Goal: Task Accomplishment & Management: Manage account settings

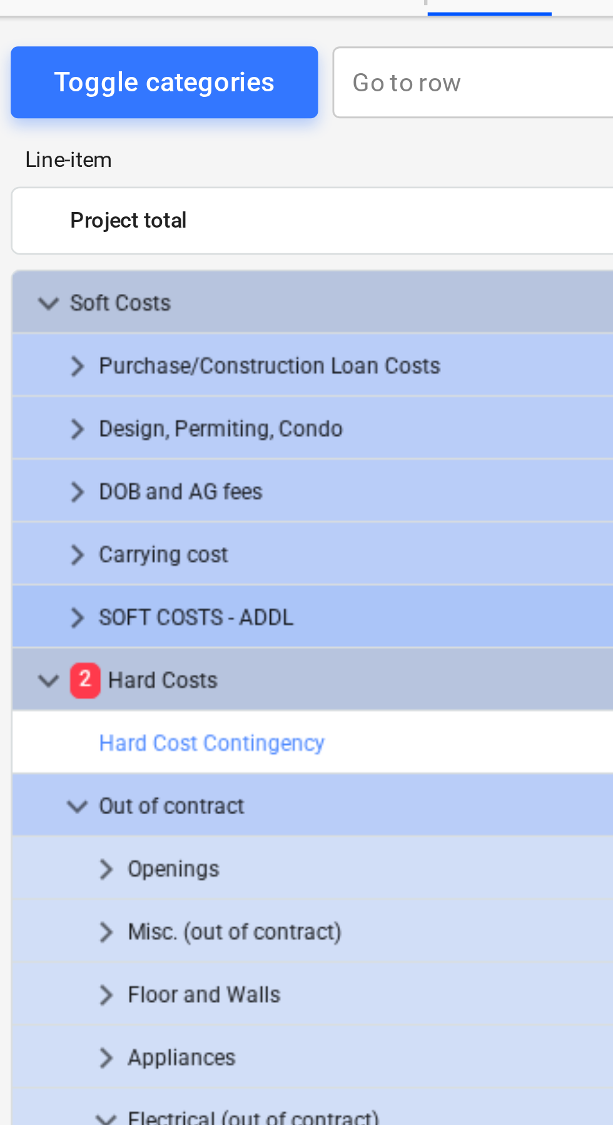
click at [41, 263] on span "keyboard_arrow_right" at bounding box center [41, 266] width 15 height 15
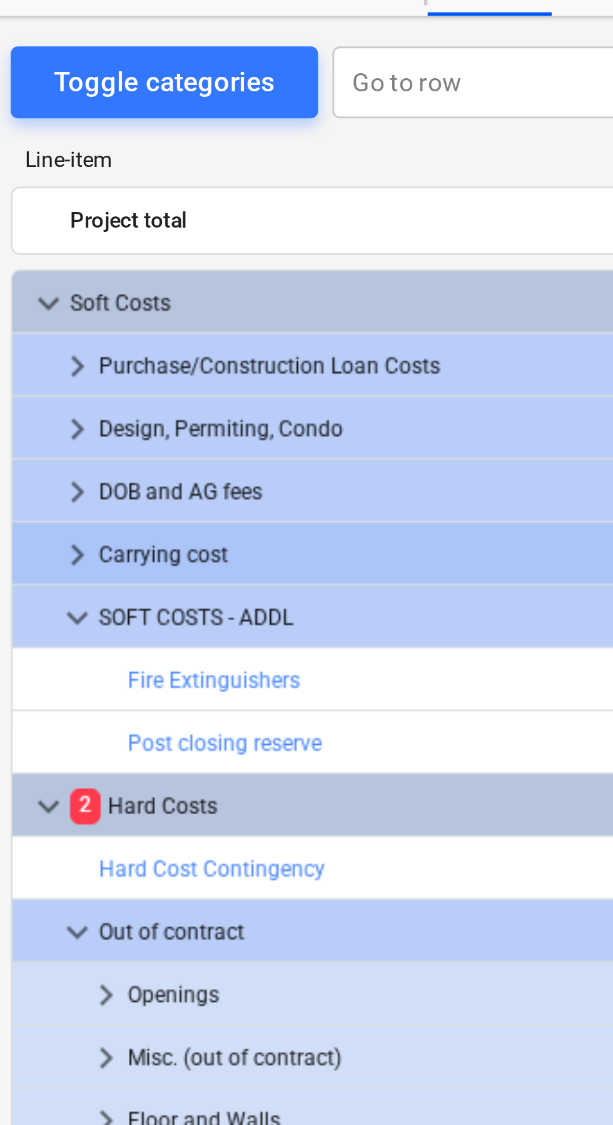
click at [38, 243] on span "keyboard_arrow_right" at bounding box center [41, 244] width 15 height 15
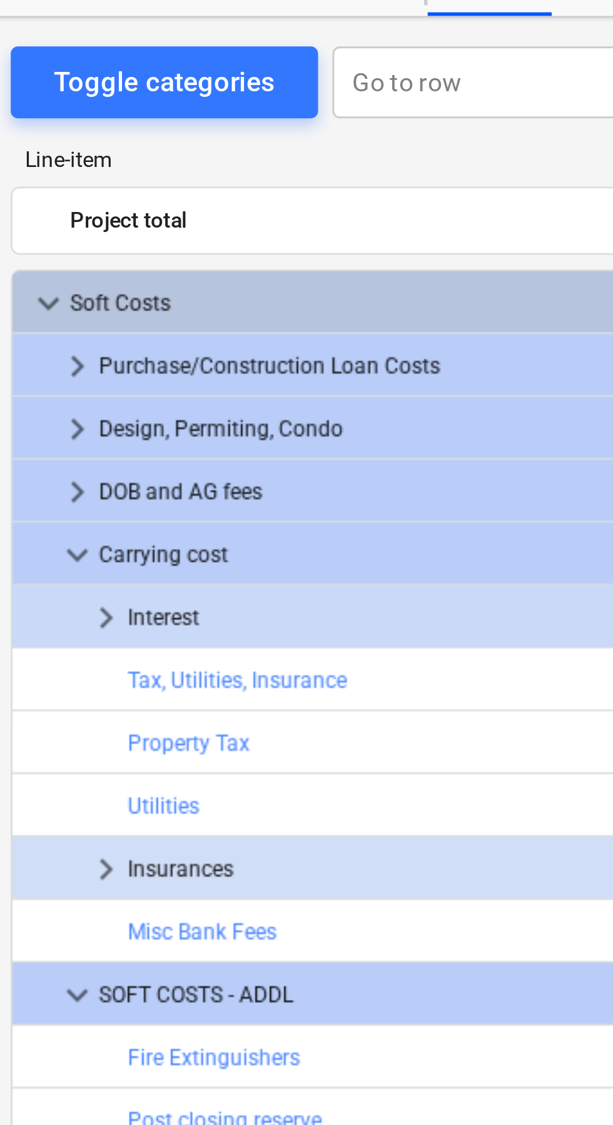
click at [50, 265] on span "keyboard_arrow_right" at bounding box center [51, 266] width 15 height 15
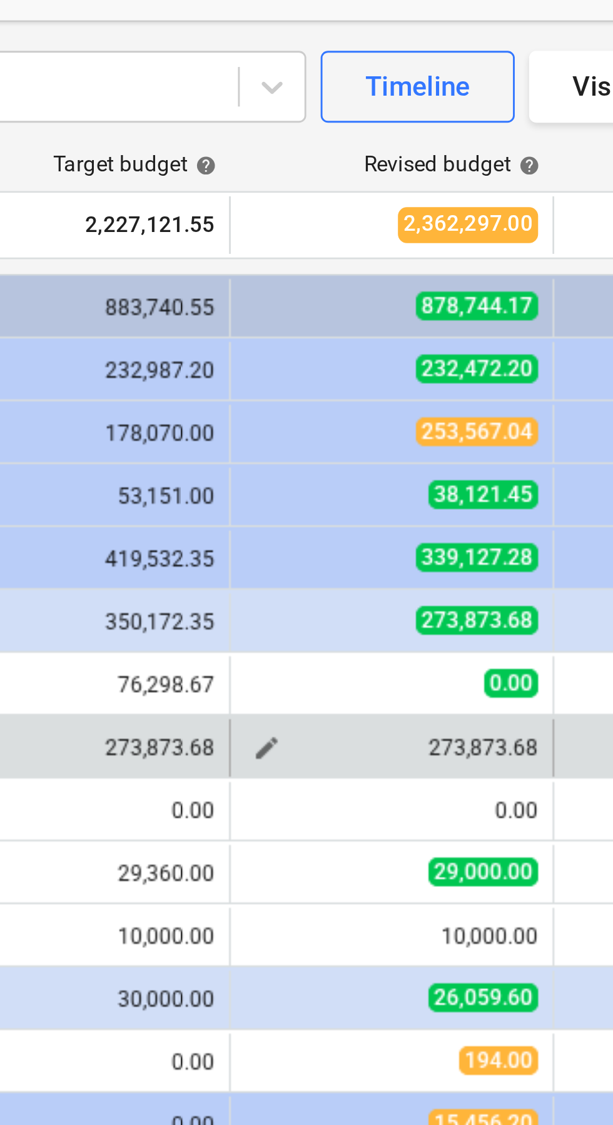
click at [450, 306] on div "273,873.68" at bounding box center [411, 310] width 102 height 9
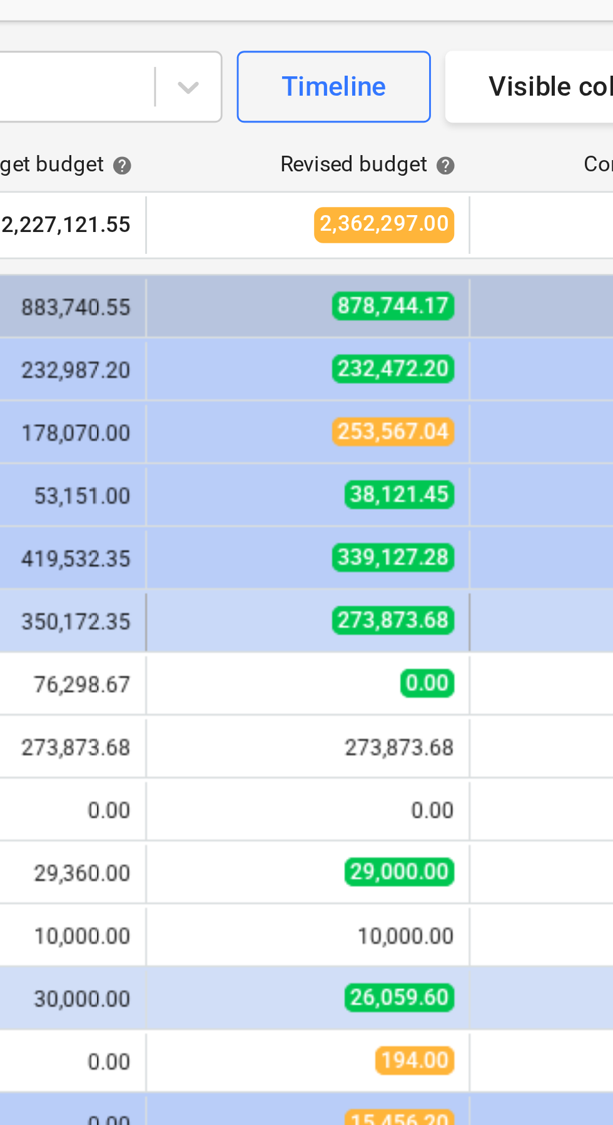
click at [445, 264] on span "273,873.68" at bounding box center [440, 266] width 43 height 10
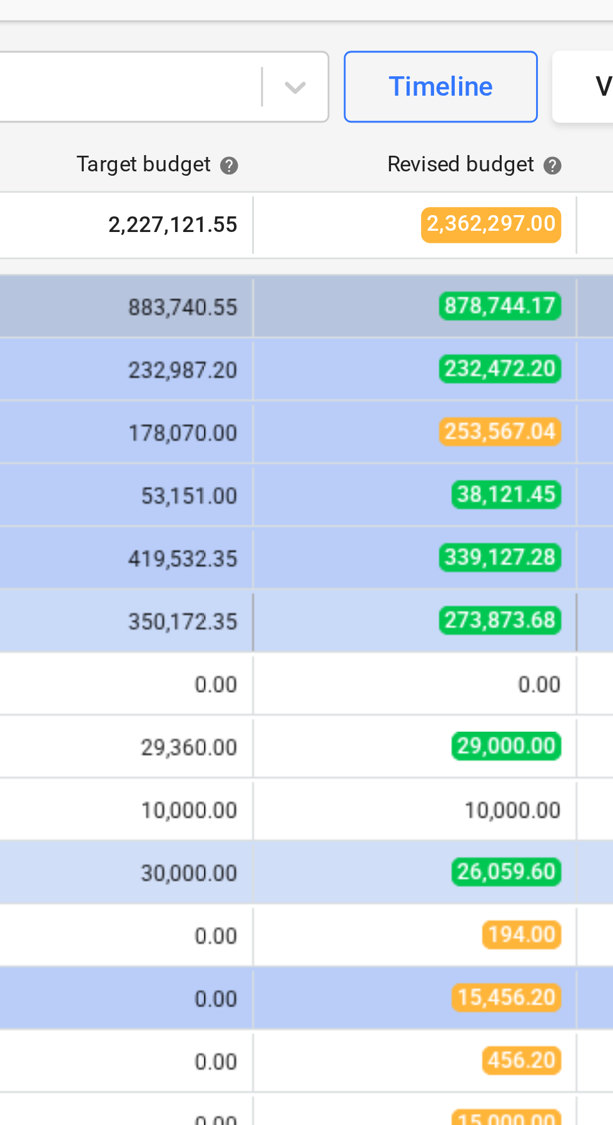
click at [439, 263] on span "273,873.68" at bounding box center [440, 266] width 43 height 10
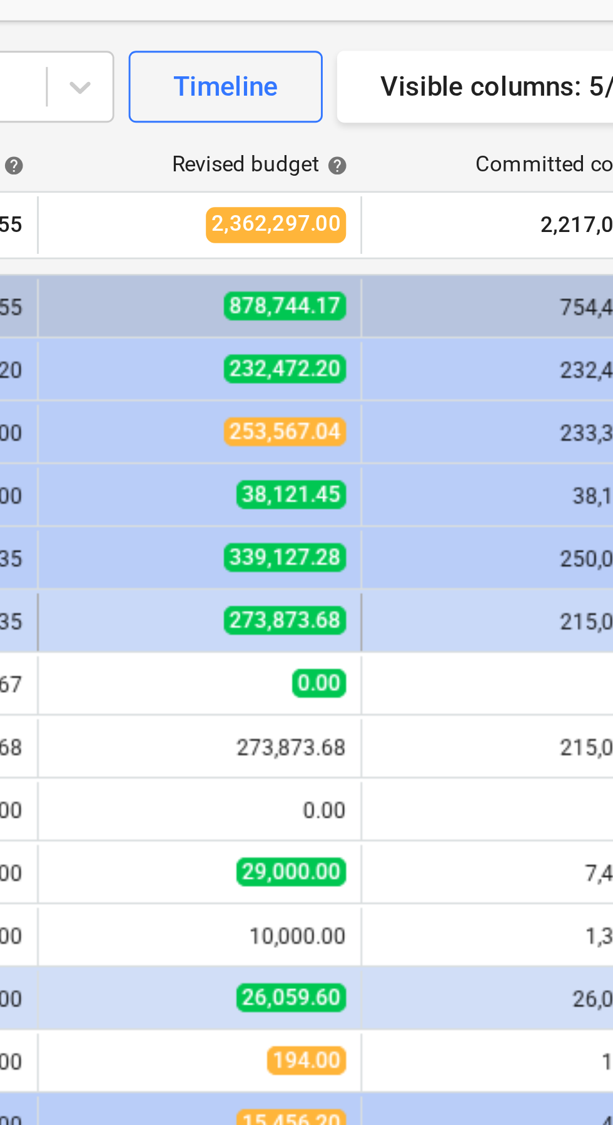
click at [456, 270] on span "273,873.68" at bounding box center [440, 266] width 43 height 10
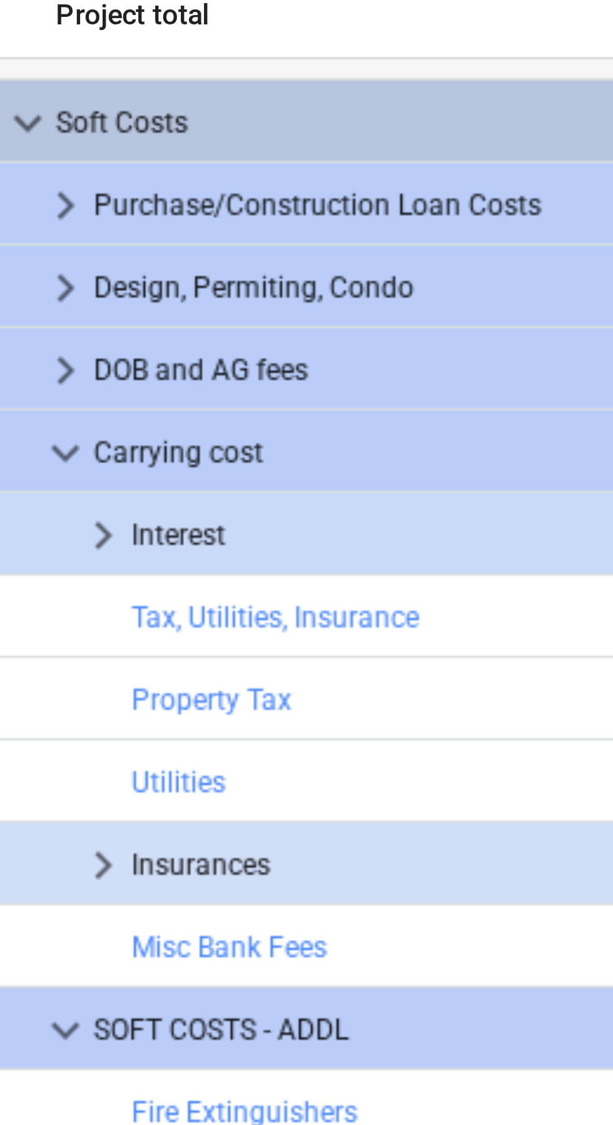
click at [46, 269] on span "keyboard_arrow_right" at bounding box center [51, 266] width 15 height 15
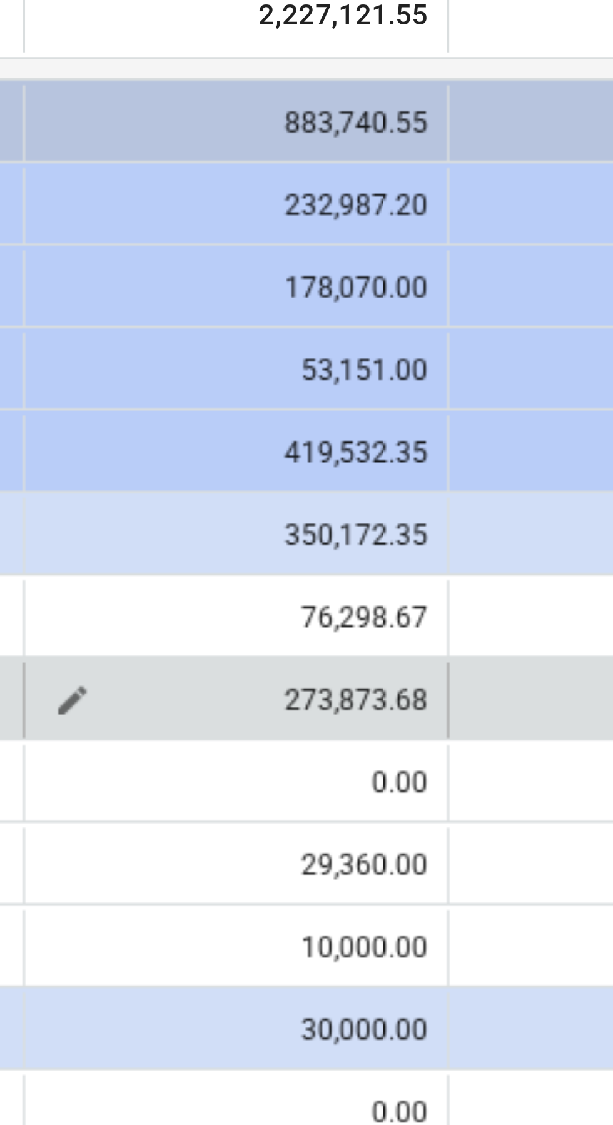
click at [316, 307] on div "273,873.68" at bounding box center [298, 310] width 102 height 9
click at [254, 309] on span "edit" at bounding box center [254, 310] width 10 height 10
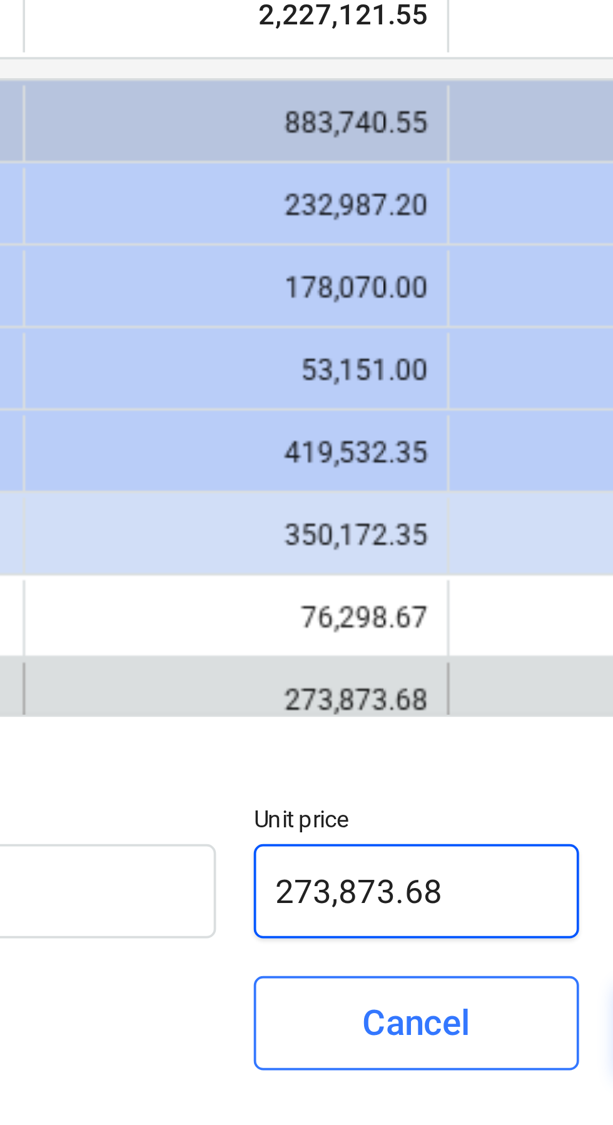
click at [355, 357] on input "273,873.68" at bounding box center [346, 360] width 86 height 25
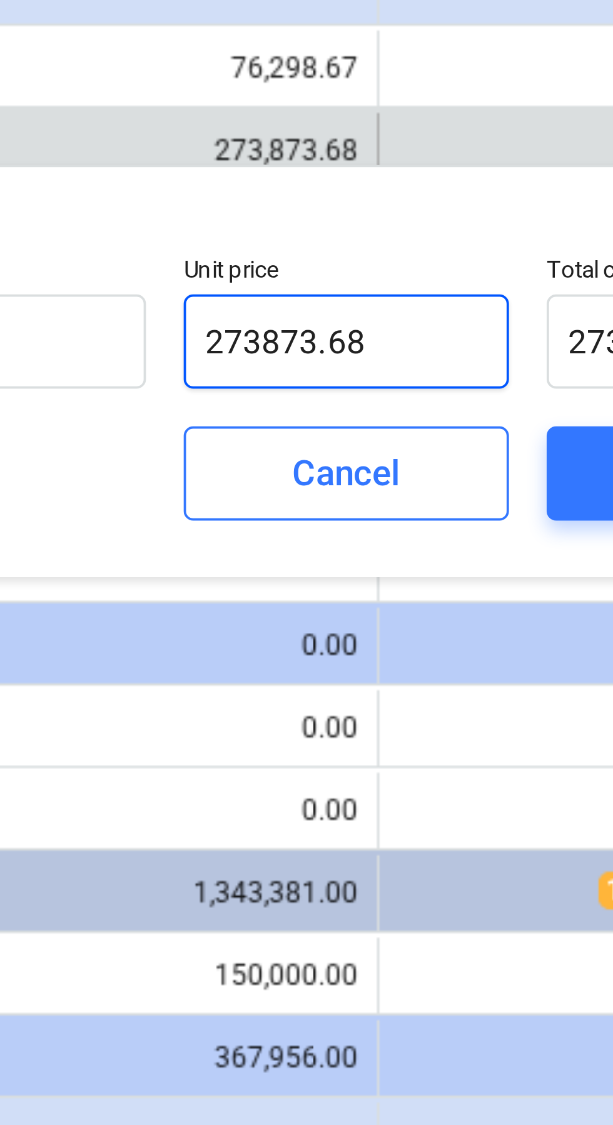
type input "273873.6"
type input "273,873.60"
type input "273873."
type input "273,873.00"
type input "27387"
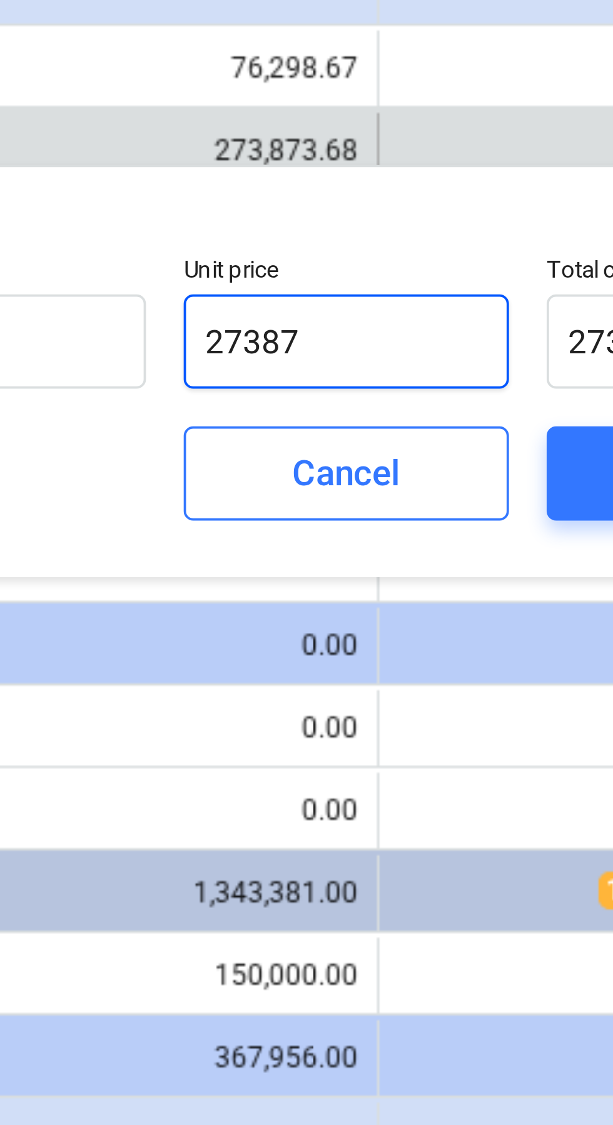
type input "27,387.00"
type input "2738"
type input "2,738.00"
type input "273"
type input "273.00"
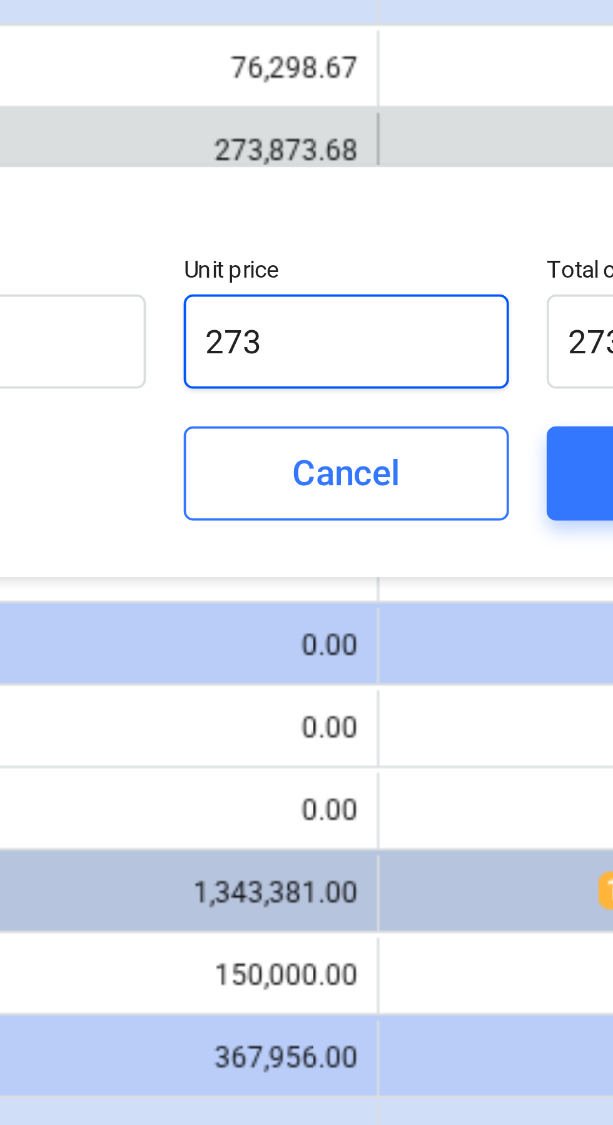
type input "27"
type input "27.00"
type input "2"
type input "2.00"
type input "0.00"
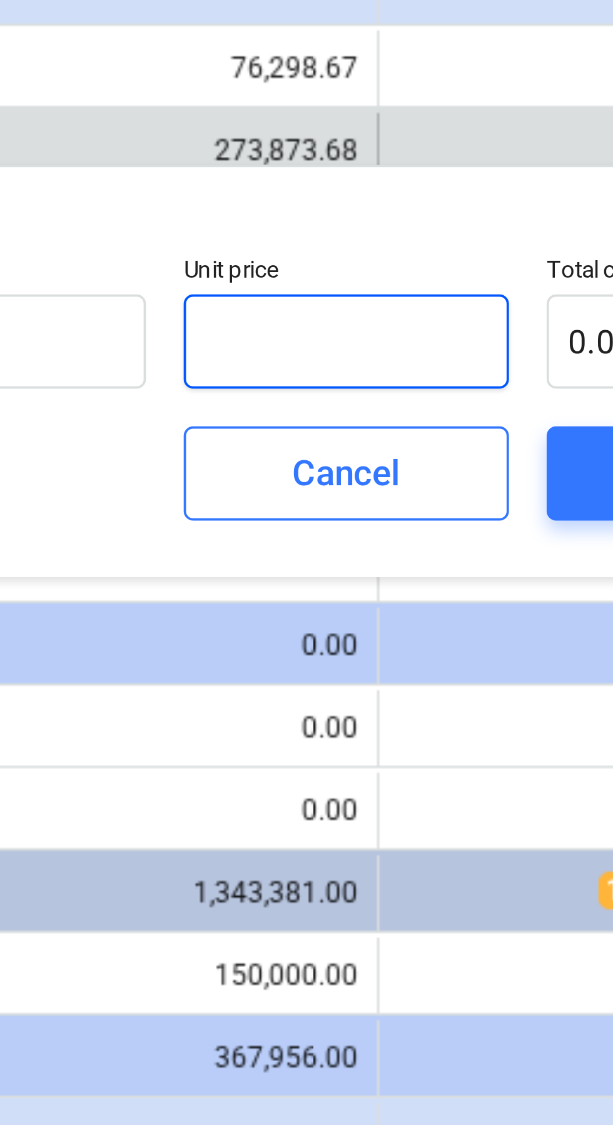
type input "3"
type input "3.00"
type input "36"
type input "36.00"
type input "363"
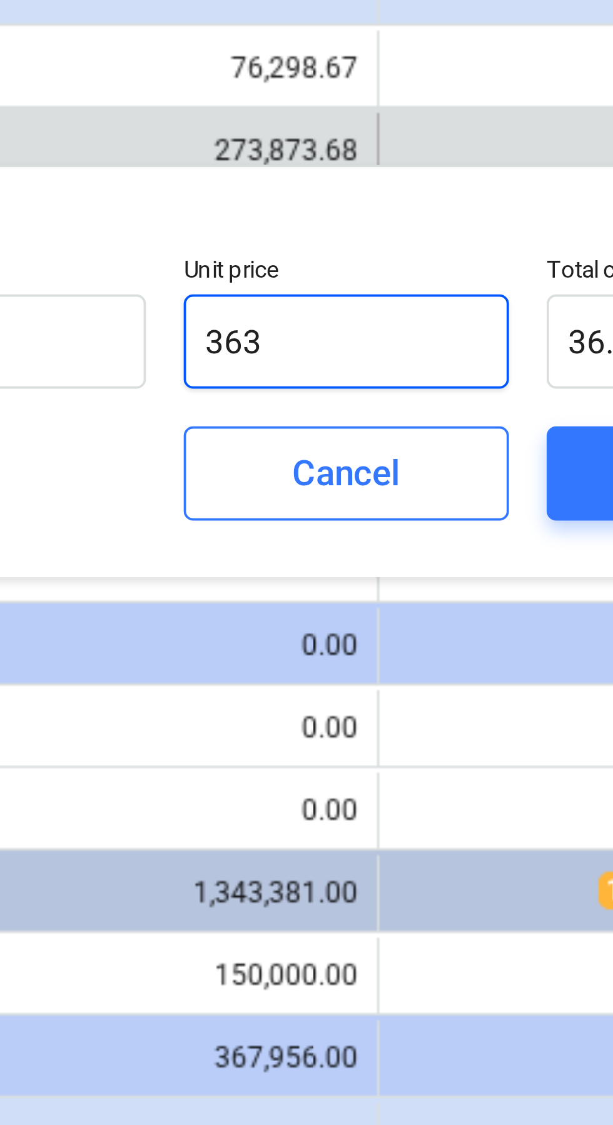
type input "363.00"
type input "3630"
type input "3,630.00"
type input "36300"
type input "36,300.00"
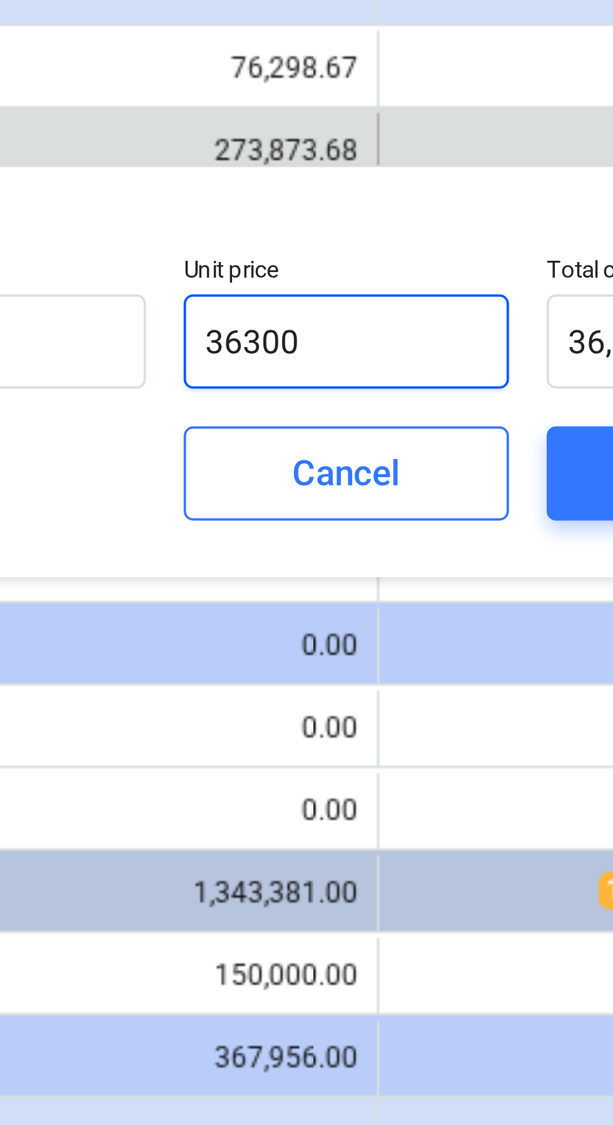
type input "363000"
type input "363,000.00"
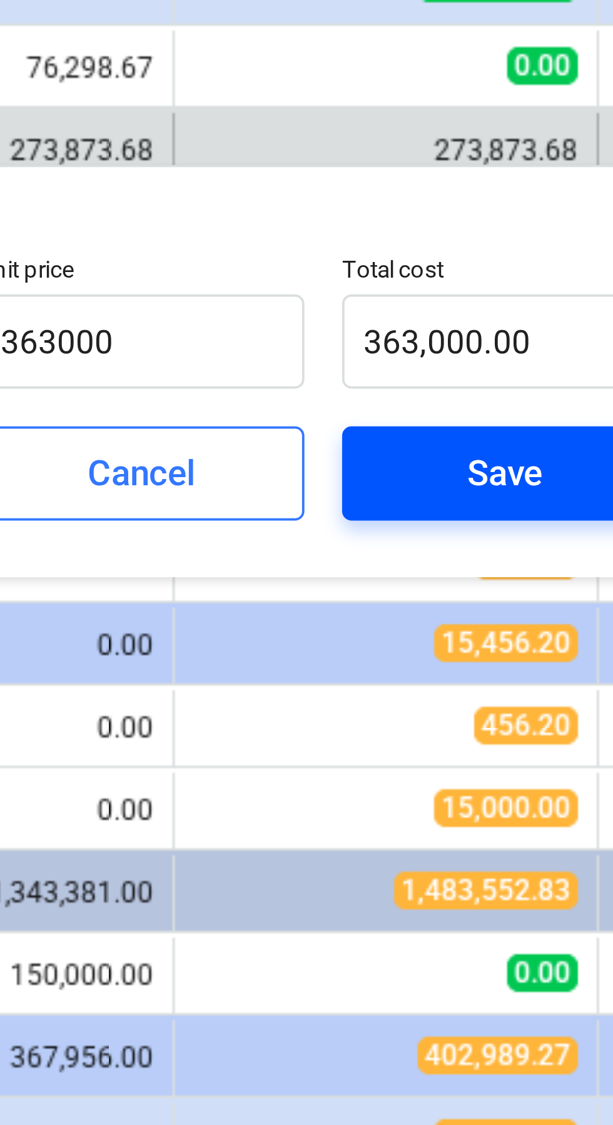
click at [441, 395] on div "Save" at bounding box center [442, 396] width 20 height 16
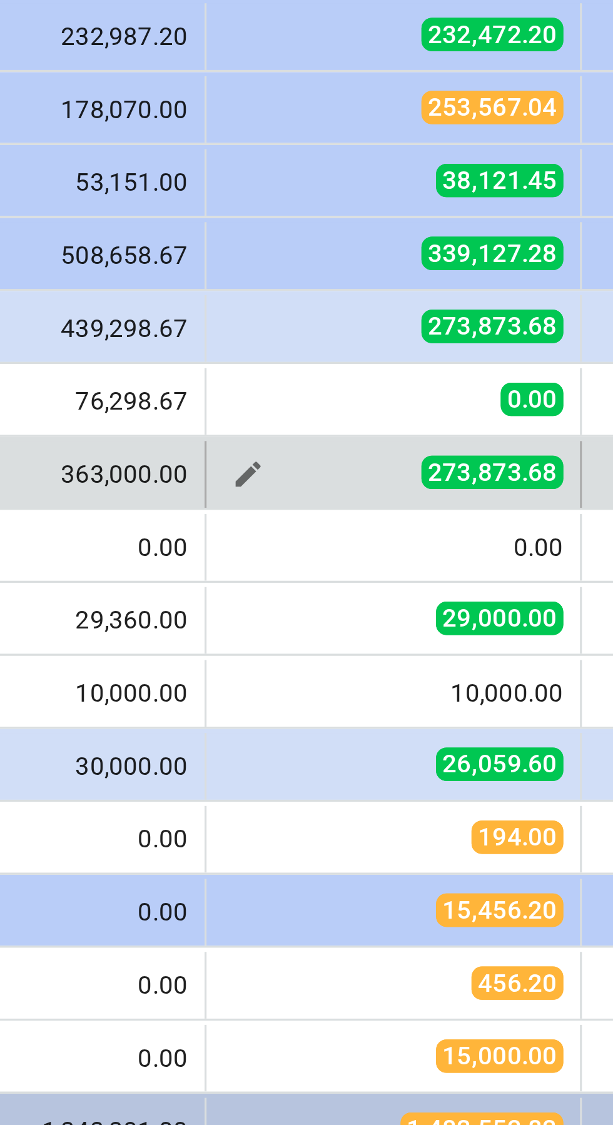
click at [443, 311] on span "273,873.68" at bounding box center [440, 309] width 43 height 10
click at [365, 311] on span "edit" at bounding box center [367, 310] width 10 height 10
type textarea "x"
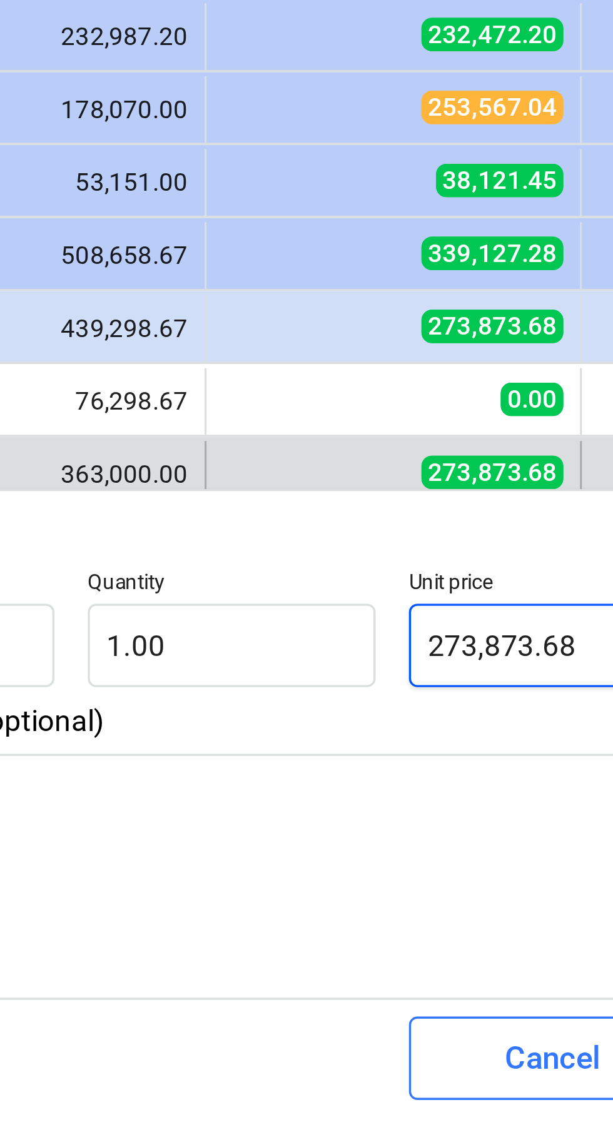
type input "273873.68"
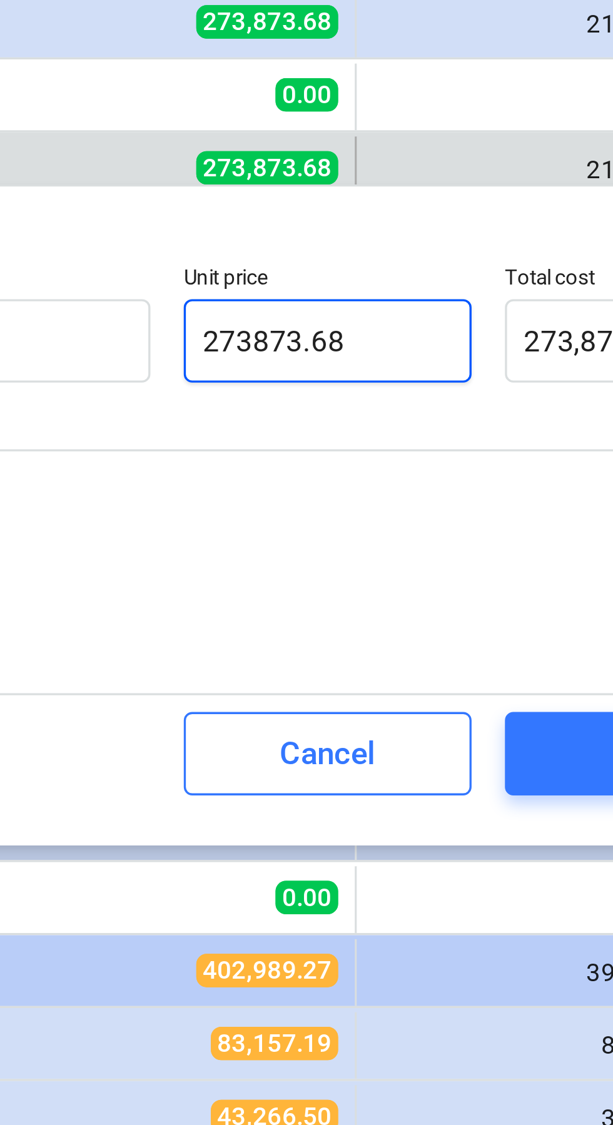
type textarea "x"
type input "0.00"
click at [448, 361] on input "text" at bounding box center [458, 361] width 86 height 25
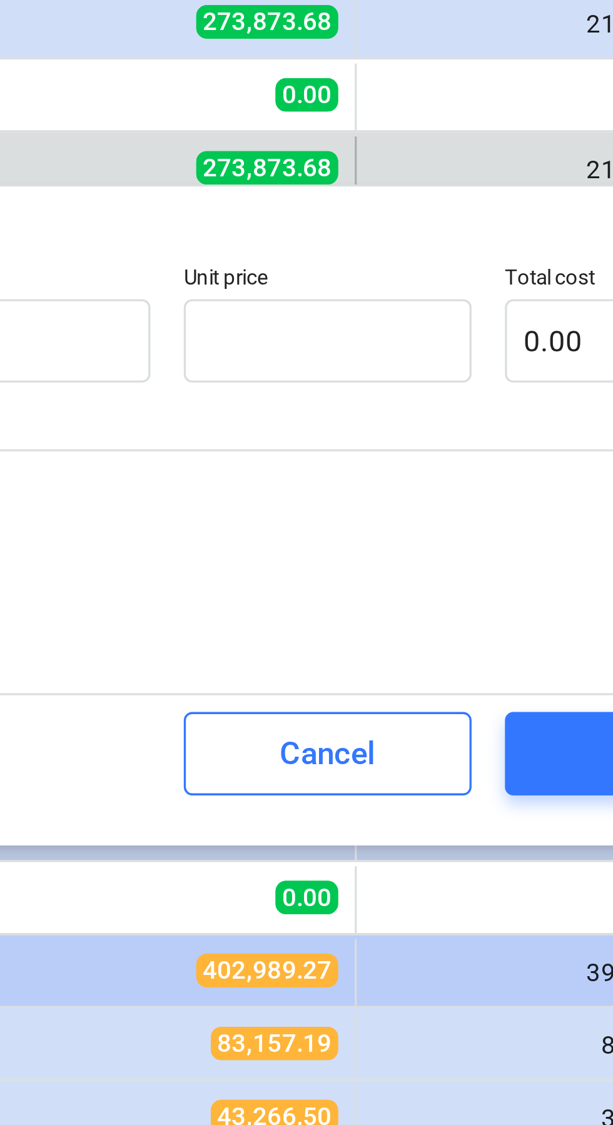
click at [482, 328] on p "Revised budget" at bounding box center [410, 331] width 375 height 13
type textarea "x"
type input "0.00"
type textarea "x"
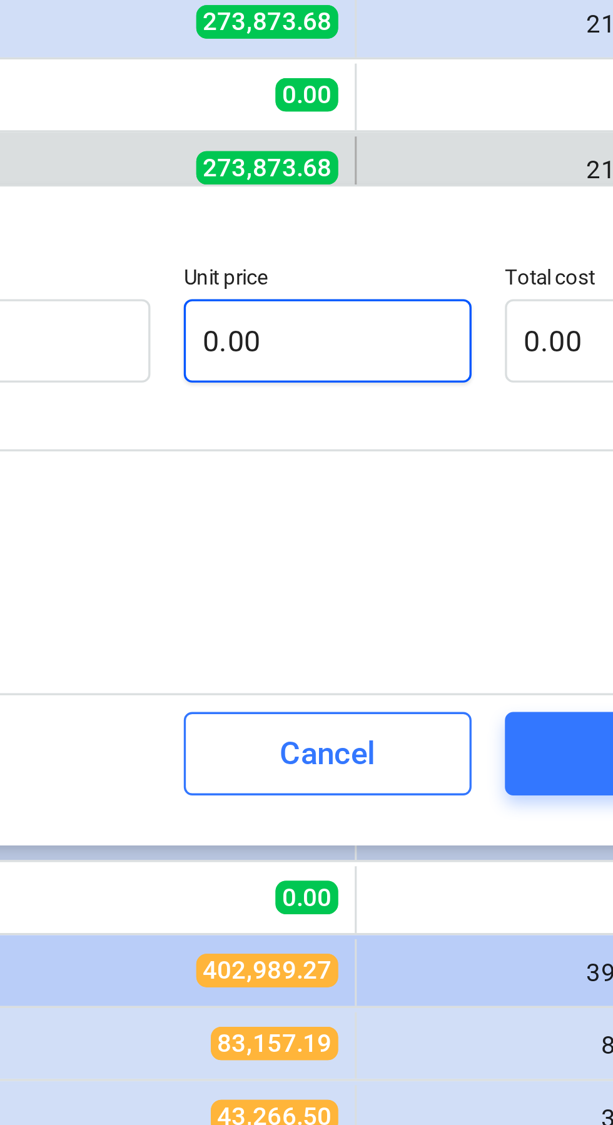
click at [462, 361] on input "0.00" at bounding box center [458, 361] width 86 height 25
type textarea "x"
type input "6"
type textarea "x"
type input "6.00"
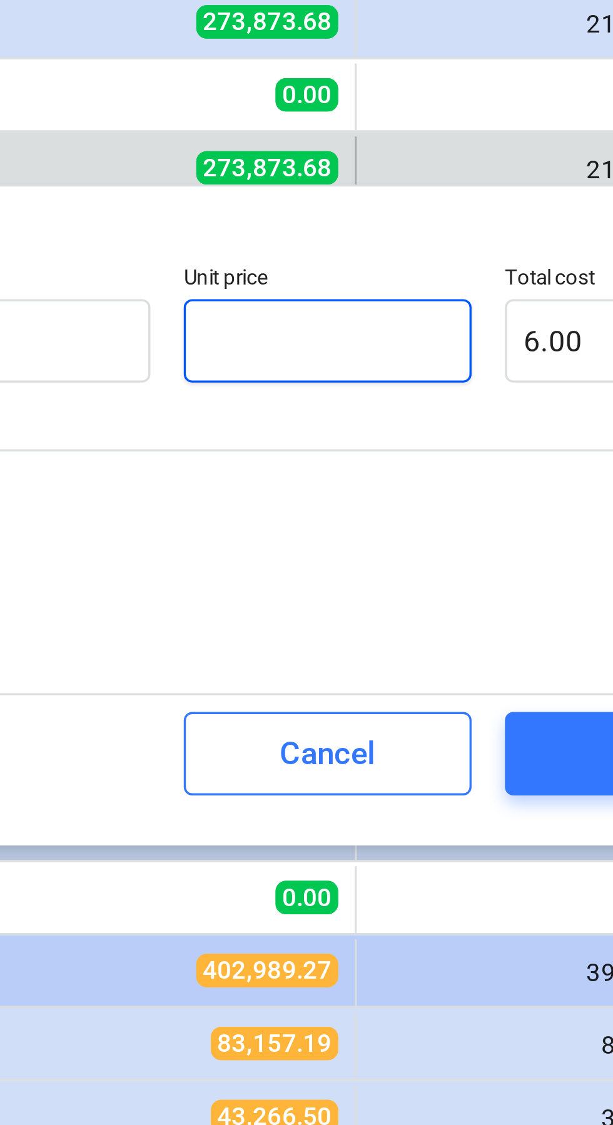
type textarea "x"
type input "0.00"
type input "3"
type textarea "x"
type input "3.00"
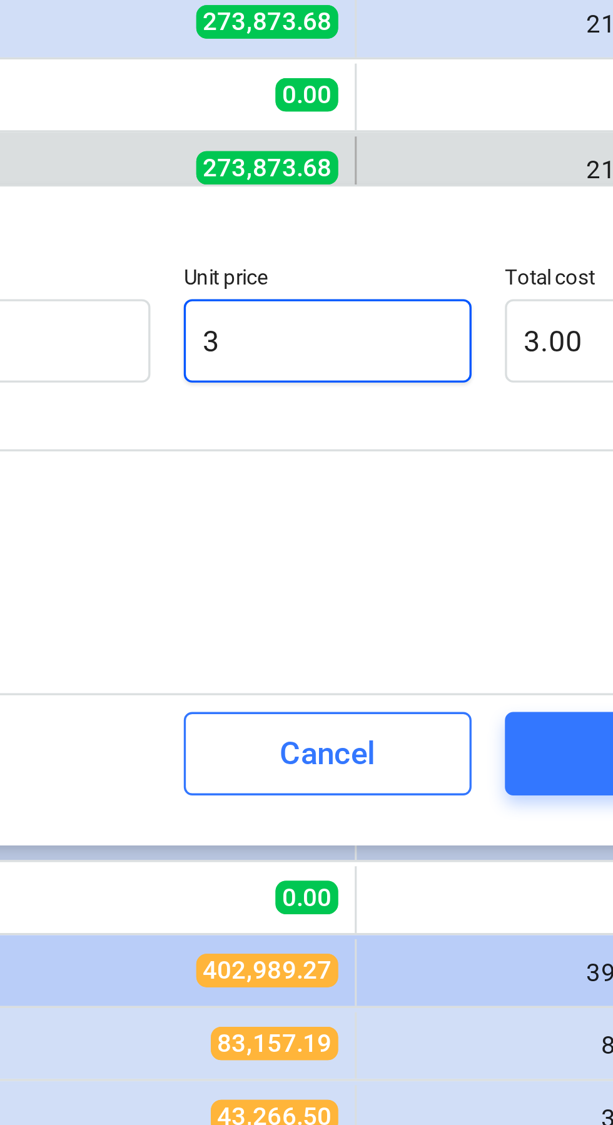
type input "36"
type textarea "x"
type input "36.00"
type input "363"
type textarea "x"
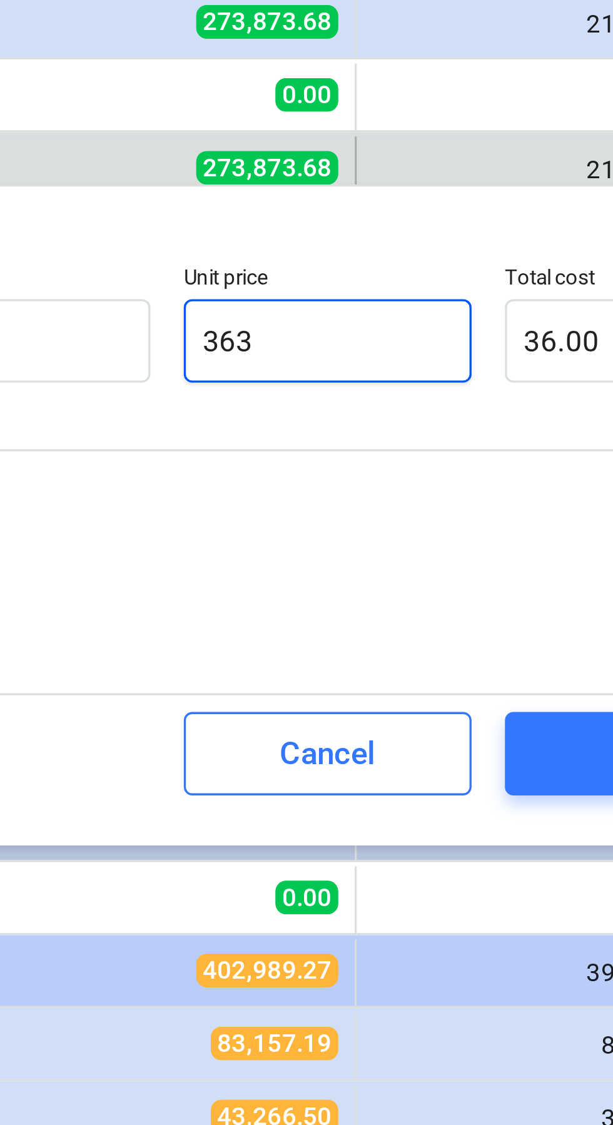
type input "363.00"
type input "3630"
type textarea "x"
type input "3,630.00"
type input "36300"
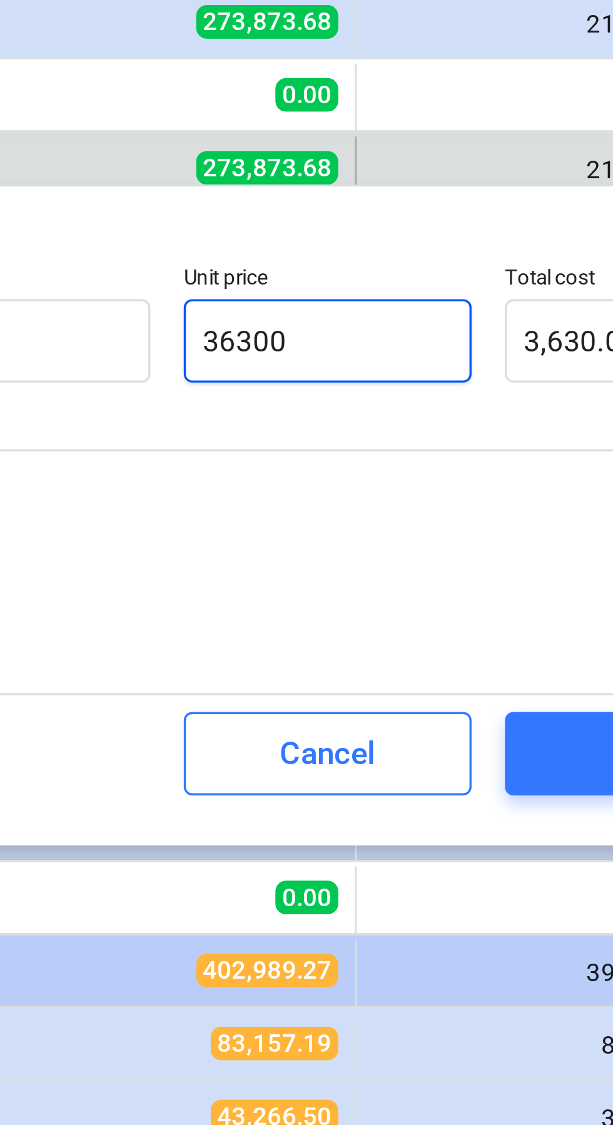
type textarea "x"
type input "36,300.00"
type input "363000"
type textarea "x"
type input "363,000.00"
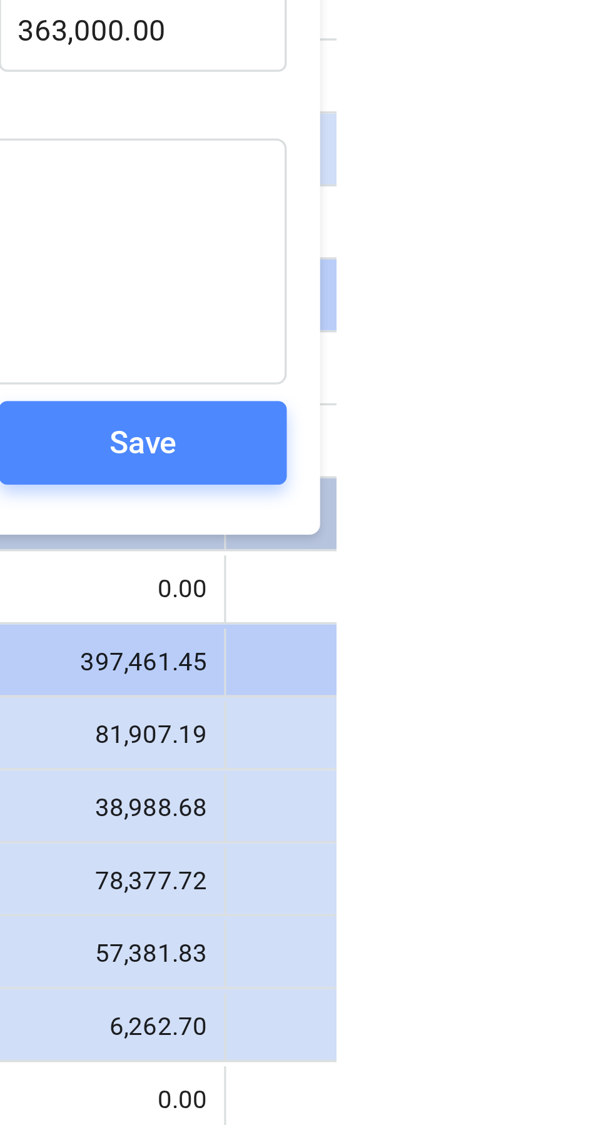
click at [572, 488] on span "Save" at bounding box center [554, 485] width 56 height 16
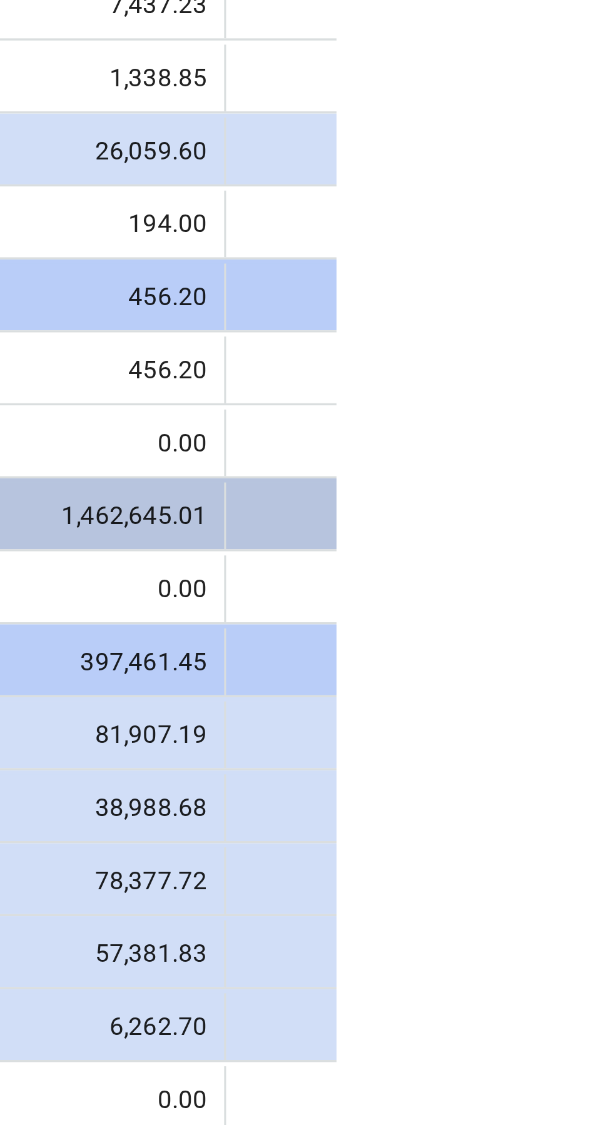
type textarea "x"
type input "1.00"
type input "363,000.00"
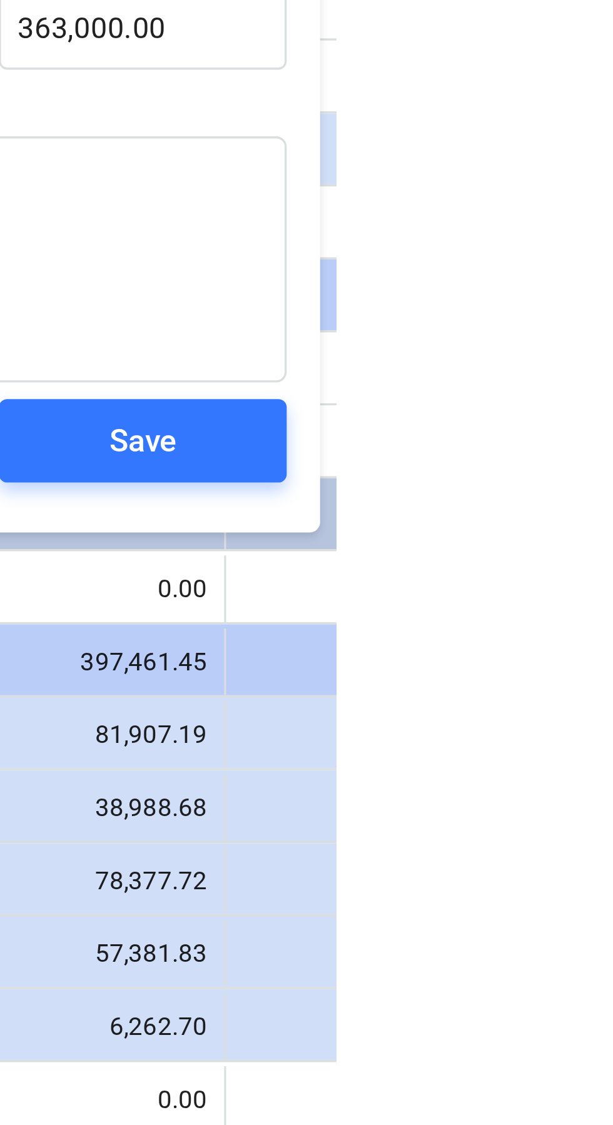
type textarea "x"
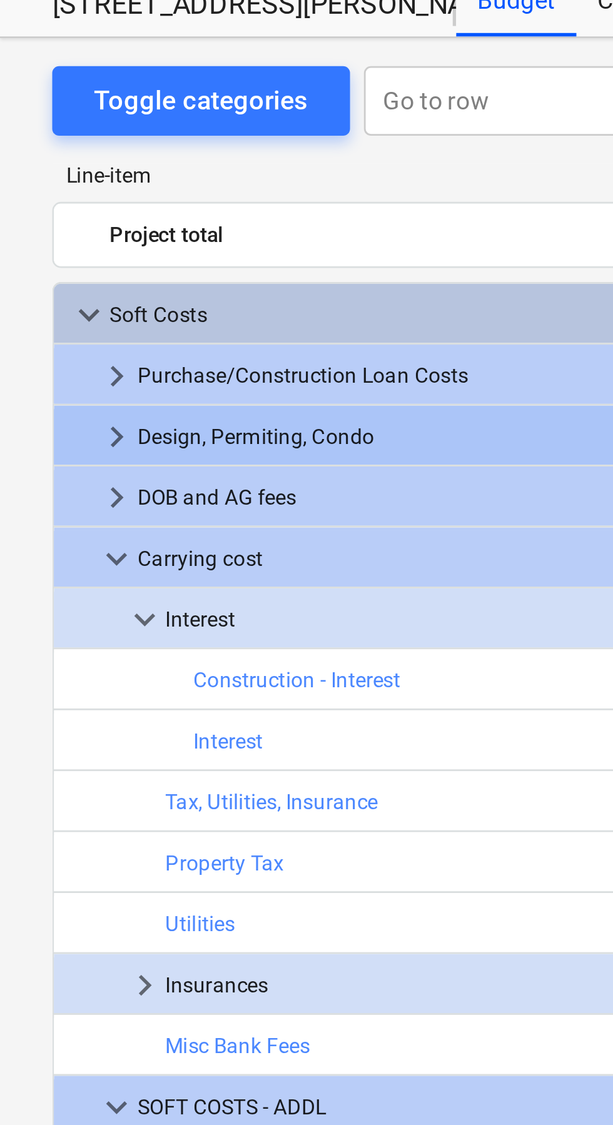
click at [43, 203] on span "keyboard_arrow_right" at bounding box center [41, 200] width 15 height 15
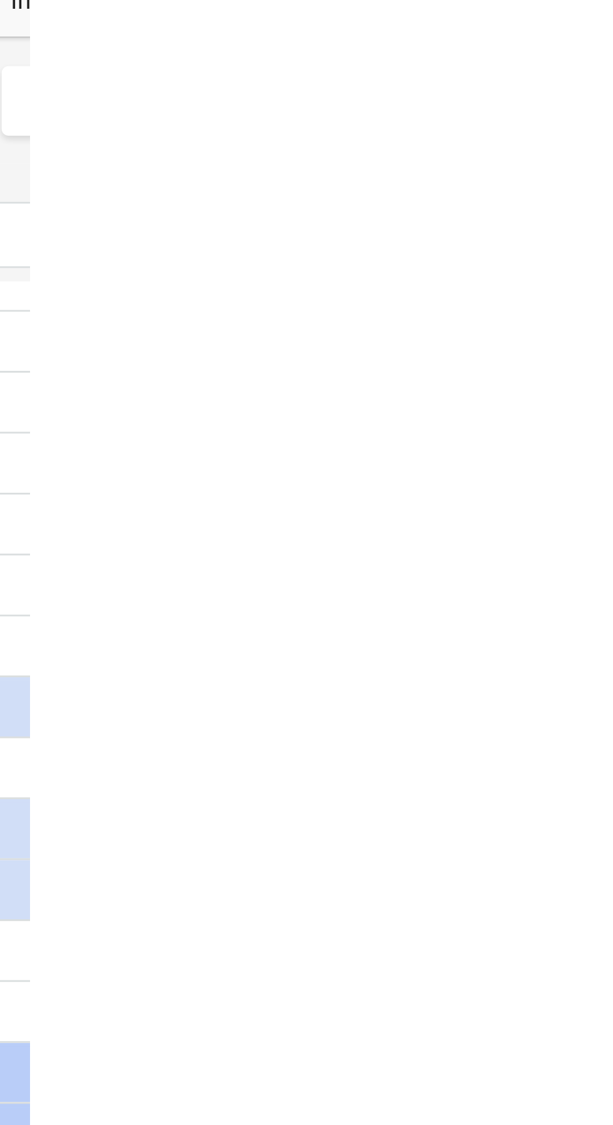
scroll to position [299, 0]
